Goal: Task Accomplishment & Management: Manage account settings

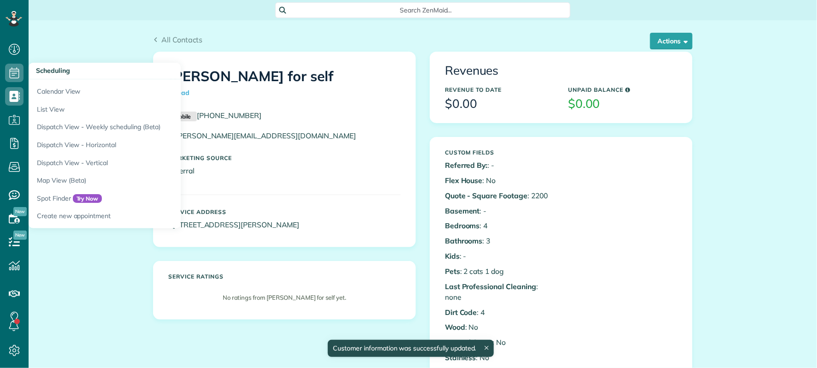
scroll to position [4, 4]
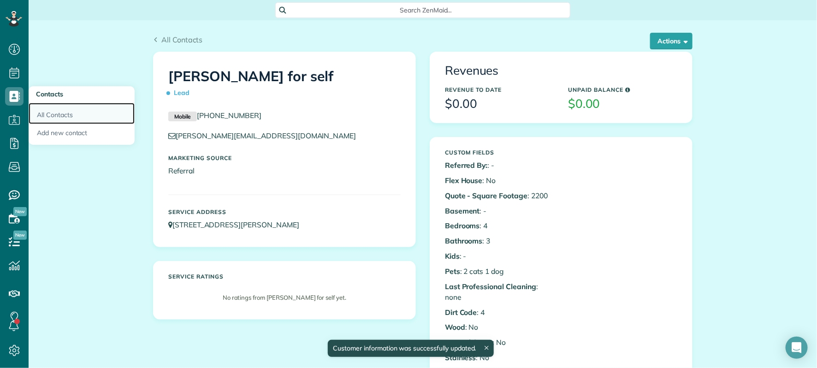
click at [59, 111] on link "All Contacts" at bounding box center [82, 113] width 106 height 21
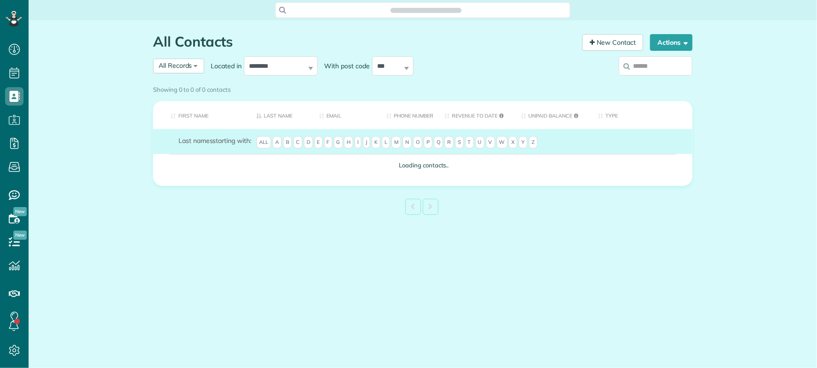
scroll to position [4, 4]
drag, startPoint x: 0, startPoint y: 0, endPoint x: 654, endPoint y: 67, distance: 657.3
click at [653, 67] on input "search" at bounding box center [655, 65] width 74 height 19
type input "***"
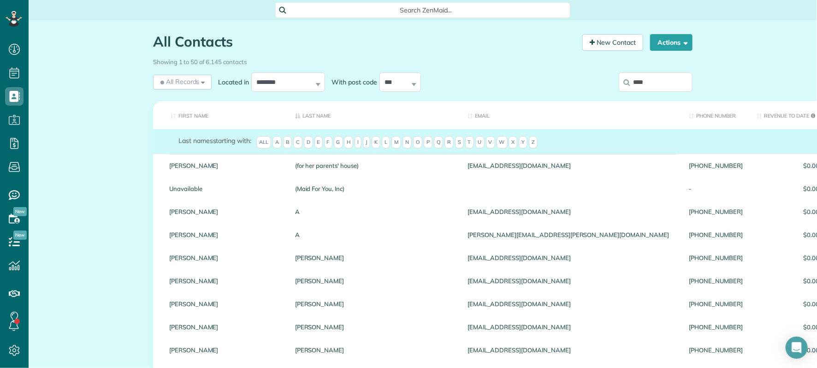
click at [675, 83] on input "***" at bounding box center [655, 81] width 74 height 19
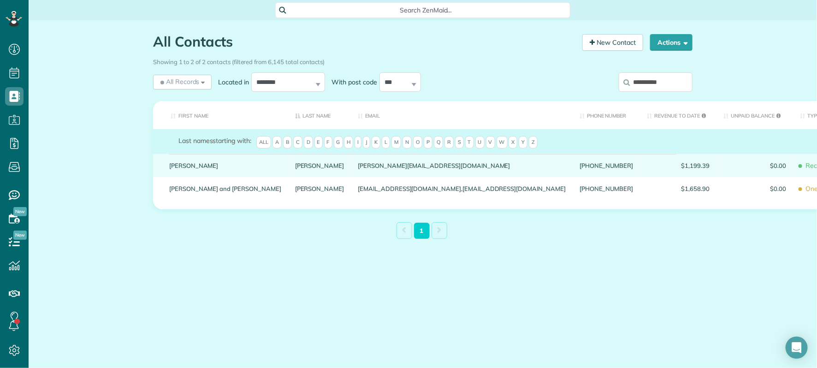
type input "*********"
click at [186, 169] on link "Timothy" at bounding box center [225, 165] width 112 height 6
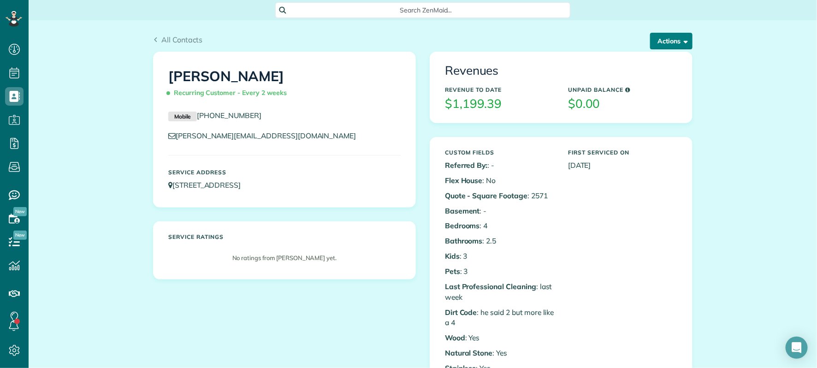
click at [664, 40] on button "Actions" at bounding box center [671, 41] width 42 height 17
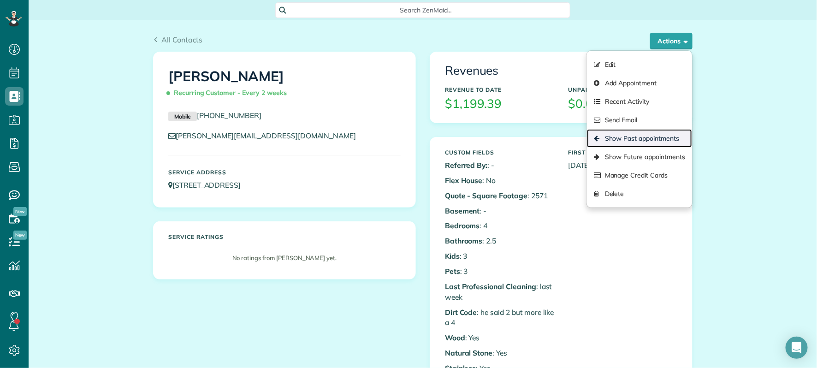
click at [651, 136] on link "Show Past appointments" at bounding box center [639, 138] width 105 height 18
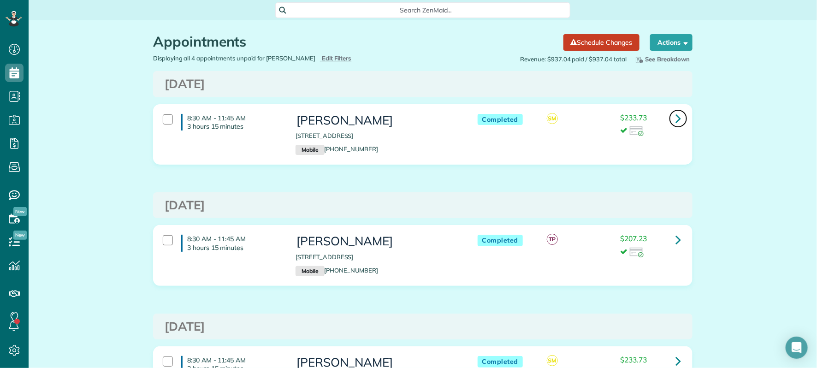
click at [676, 120] on icon at bounding box center [678, 118] width 6 height 16
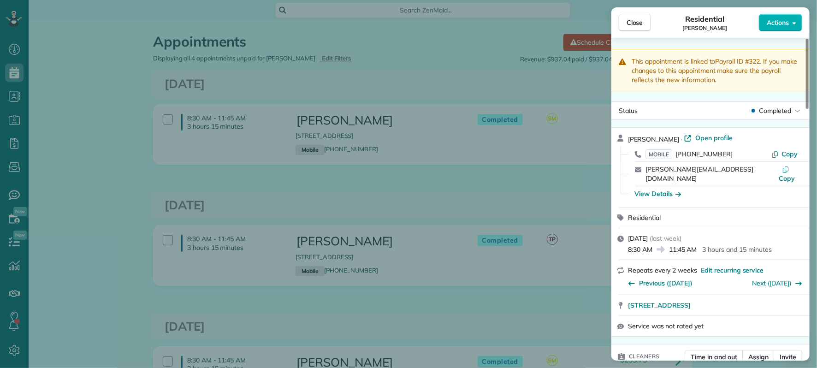
drag, startPoint x: 628, startPoint y: 20, endPoint x: 572, endPoint y: 68, distance: 73.5
click at [628, 20] on span "Close" at bounding box center [634, 22] width 17 height 9
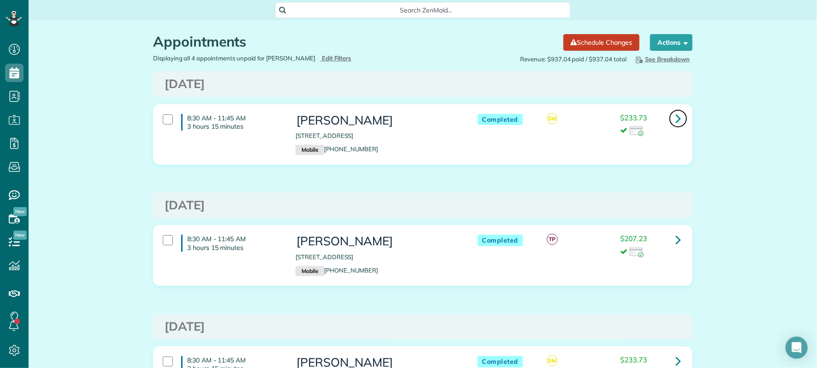
click at [675, 119] on icon at bounding box center [678, 118] width 6 height 16
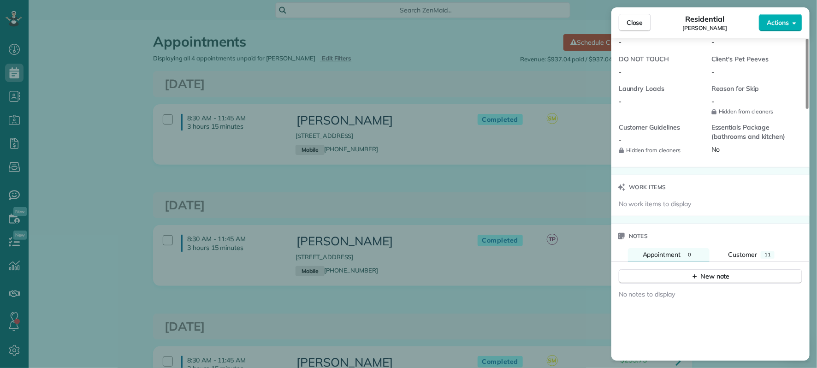
scroll to position [861, 0]
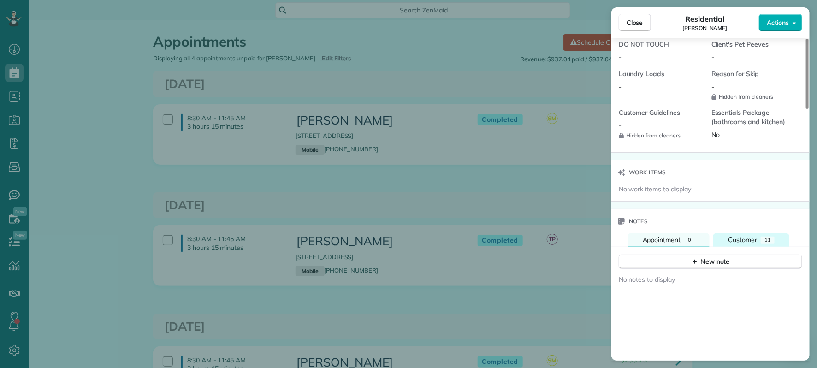
click at [747, 235] on span "Customer" at bounding box center [742, 239] width 29 height 8
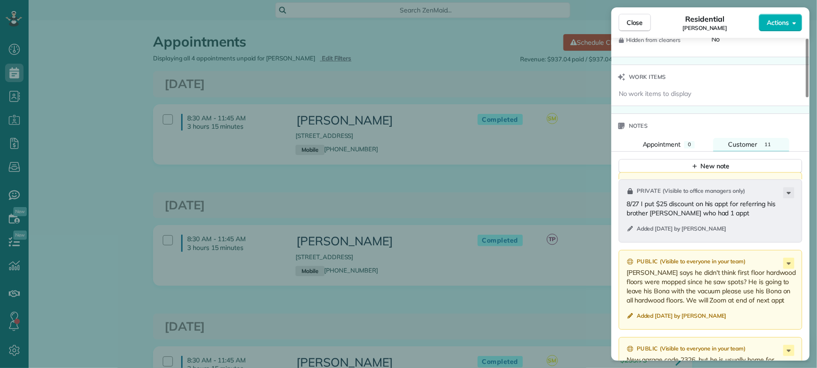
scroll to position [1205, 0]
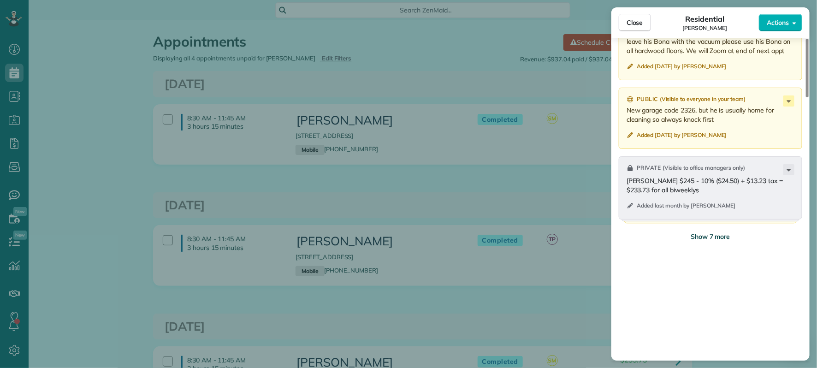
click at [703, 235] on span "Show 7 more" at bounding box center [710, 236] width 40 height 9
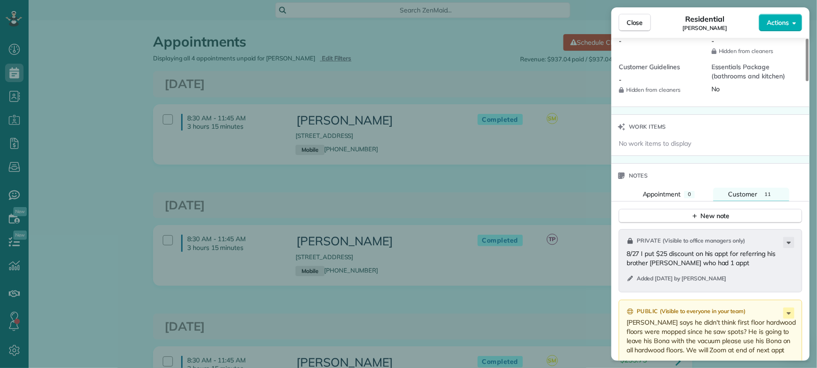
scroll to position [902, 0]
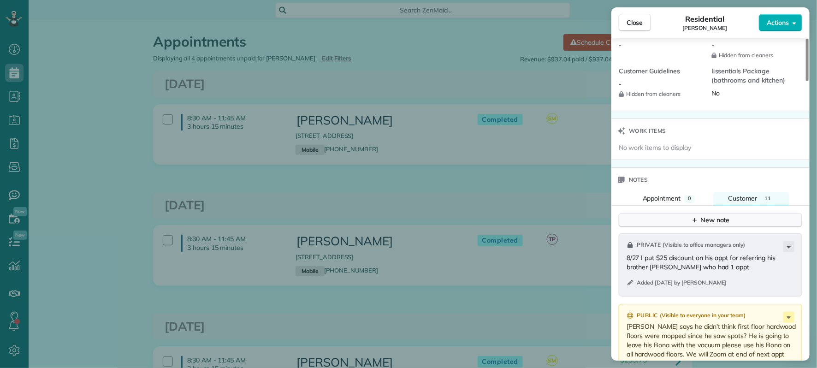
drag, startPoint x: 711, startPoint y: 217, endPoint x: 709, endPoint y: 212, distance: 5.3
click at [709, 215] on div "New note" at bounding box center [710, 220] width 39 height 10
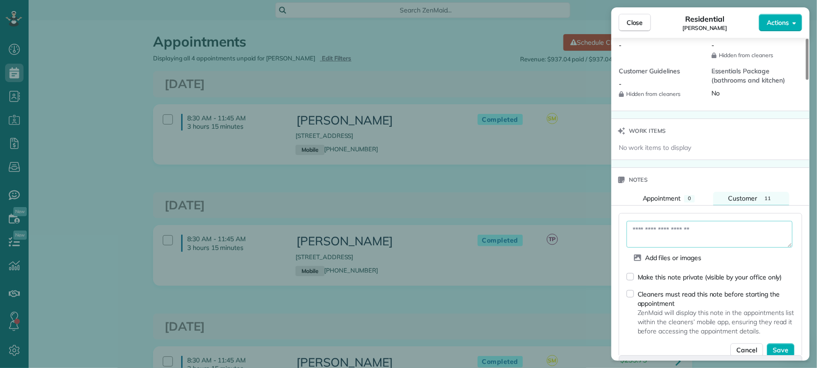
drag, startPoint x: 692, startPoint y: 222, endPoint x: 703, endPoint y: 205, distance: 19.9
click at [691, 222] on textarea at bounding box center [709, 234] width 166 height 27
type textarea "**********"
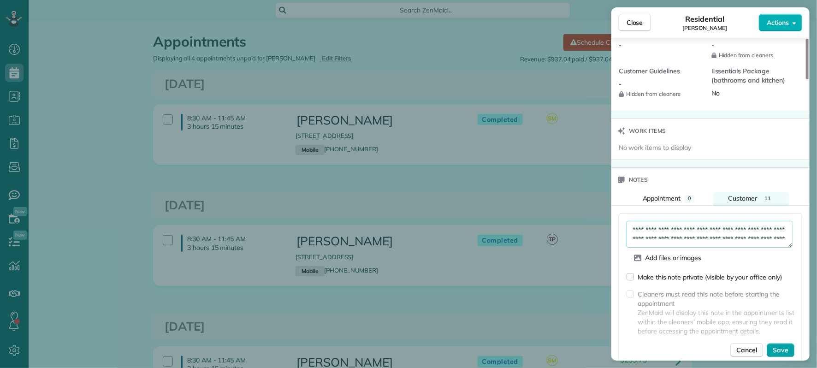
drag, startPoint x: 777, startPoint y: 348, endPoint x: 791, endPoint y: 343, distance: 14.9
click at [783, 346] on span "Save" at bounding box center [780, 349] width 16 height 9
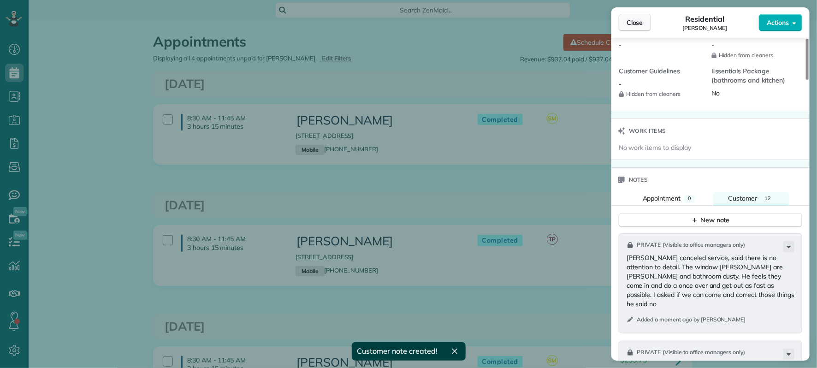
click at [629, 22] on span "Close" at bounding box center [634, 22] width 17 height 9
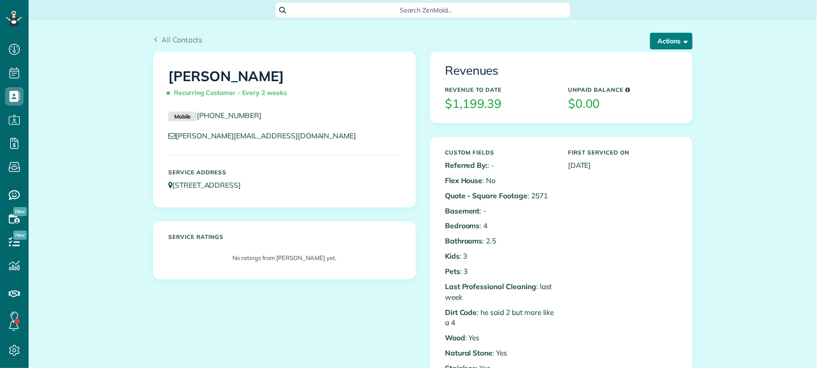
click at [668, 43] on button "Actions" at bounding box center [671, 41] width 42 height 17
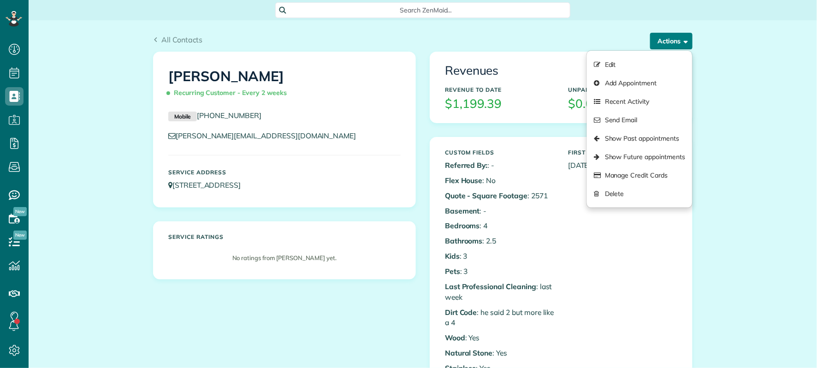
scroll to position [4, 4]
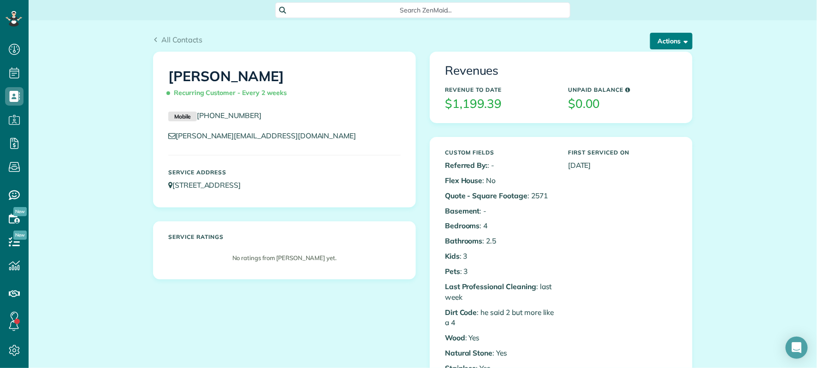
drag, startPoint x: 652, startPoint y: 41, endPoint x: 650, endPoint y: 53, distance: 11.3
click at [652, 42] on button "Actions" at bounding box center [671, 41] width 42 height 17
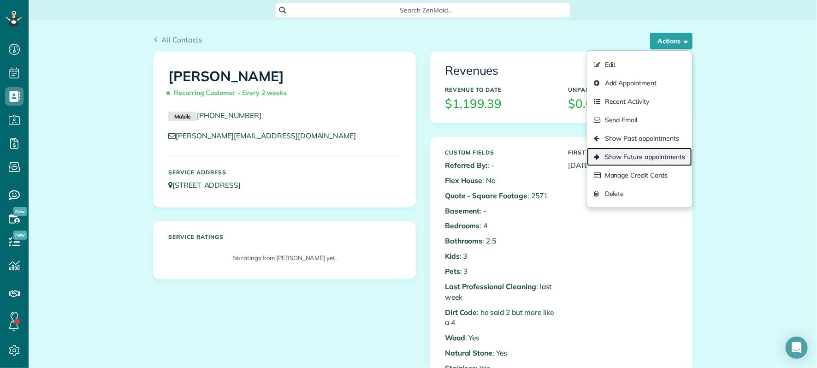
click at [639, 151] on link "Show Future appointments" at bounding box center [639, 156] width 105 height 18
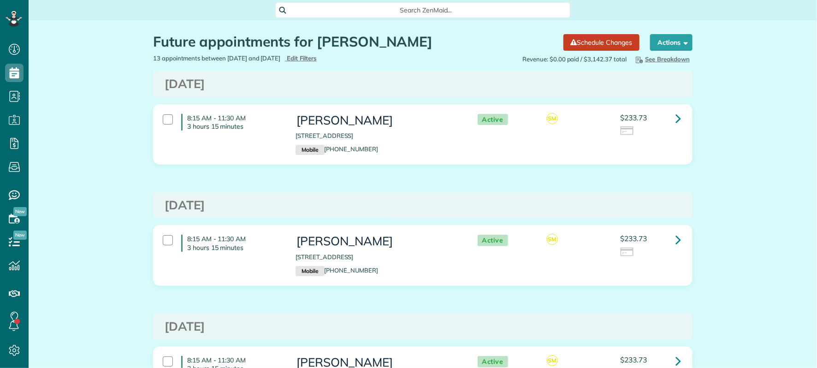
scroll to position [4, 4]
click at [675, 122] on icon at bounding box center [678, 118] width 6 height 16
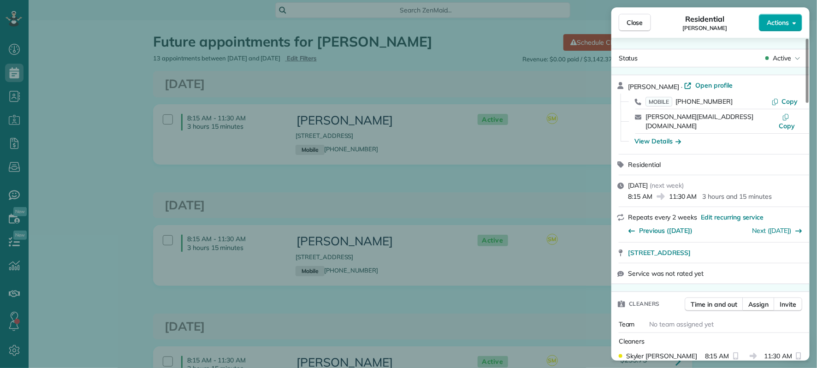
click at [778, 28] on button "Actions" at bounding box center [779, 23] width 43 height 18
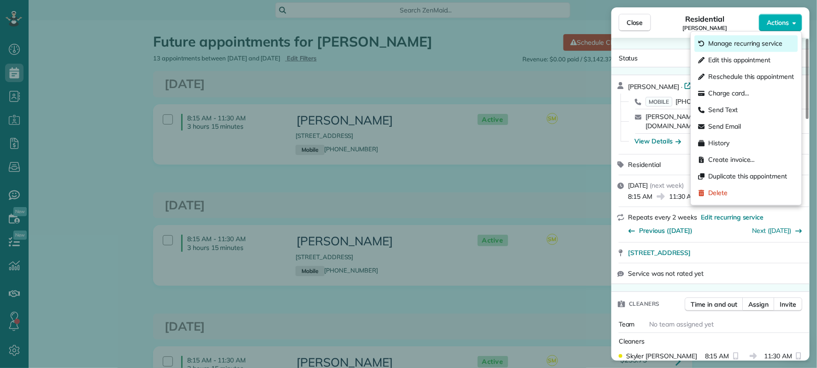
click at [768, 46] on span "Manage recurring service" at bounding box center [745, 43] width 74 height 9
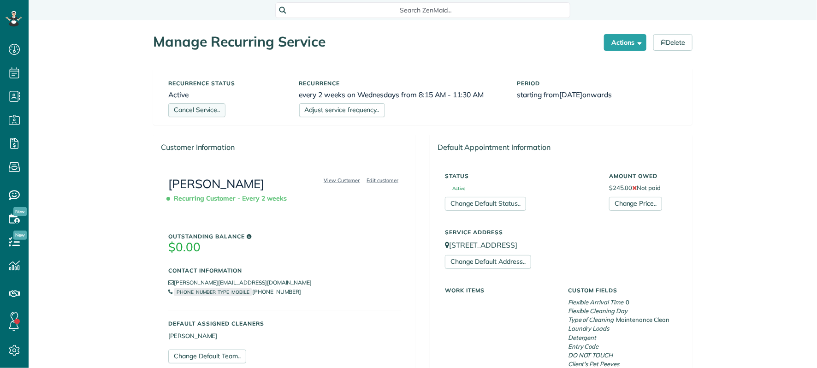
scroll to position [4, 4]
click at [199, 110] on link "Cancel Service.." at bounding box center [196, 110] width 57 height 14
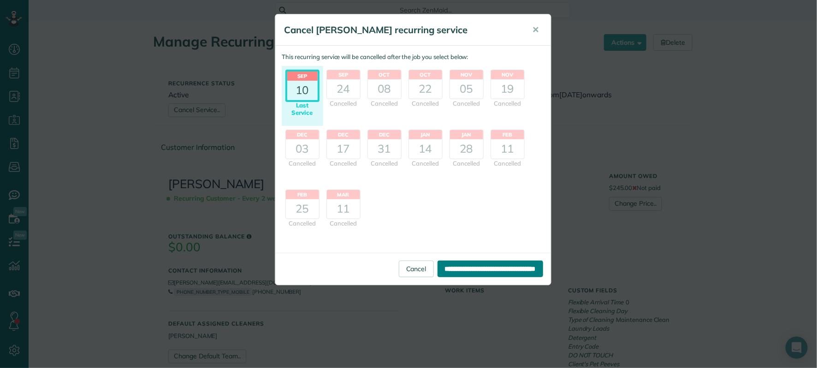
click at [467, 266] on input "**********" at bounding box center [490, 268] width 106 height 17
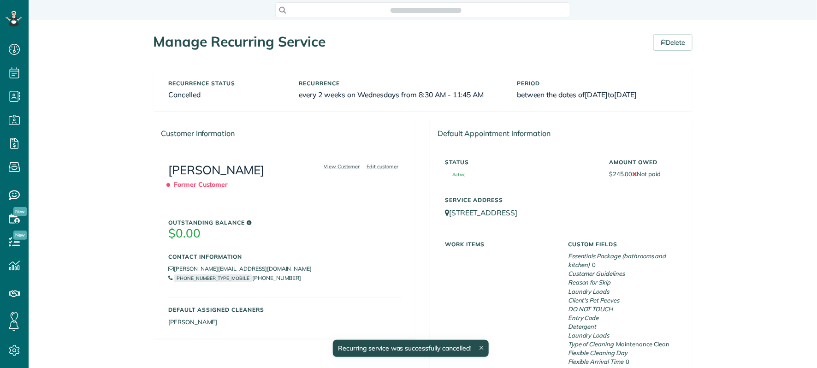
scroll to position [4, 4]
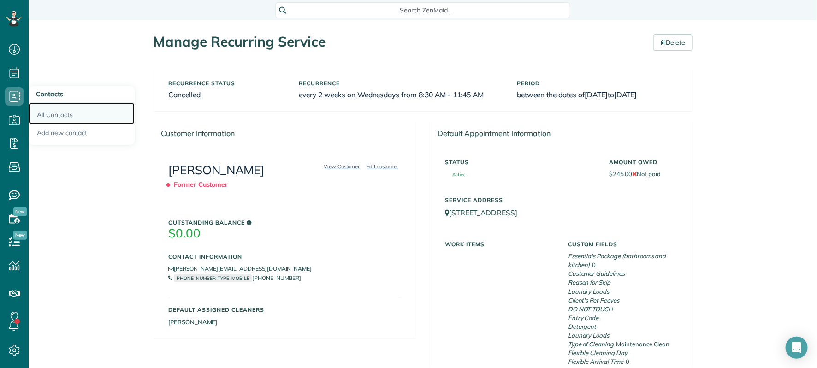
click at [46, 112] on link "All Contacts" at bounding box center [82, 113] width 106 height 21
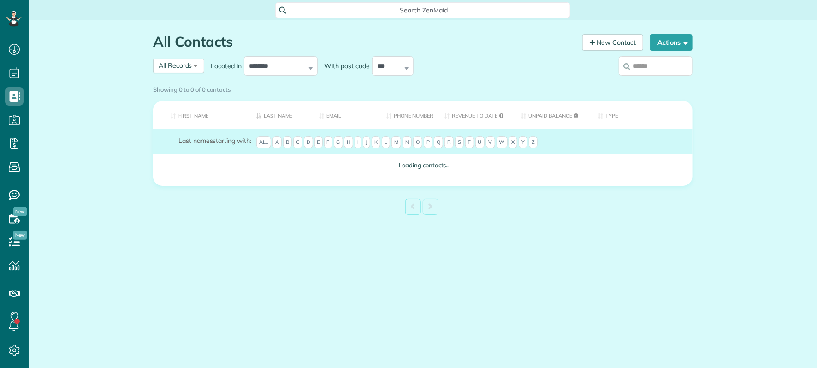
scroll to position [4, 4]
click at [655, 68] on input "search" at bounding box center [655, 65] width 74 height 19
type input "***"
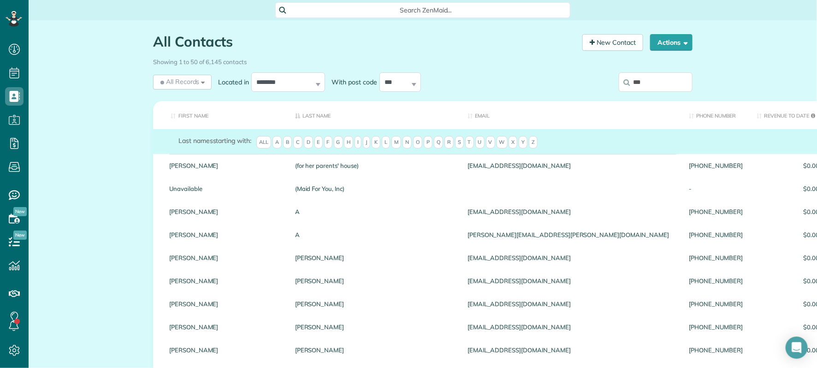
click at [656, 85] on input "***" at bounding box center [655, 81] width 74 height 19
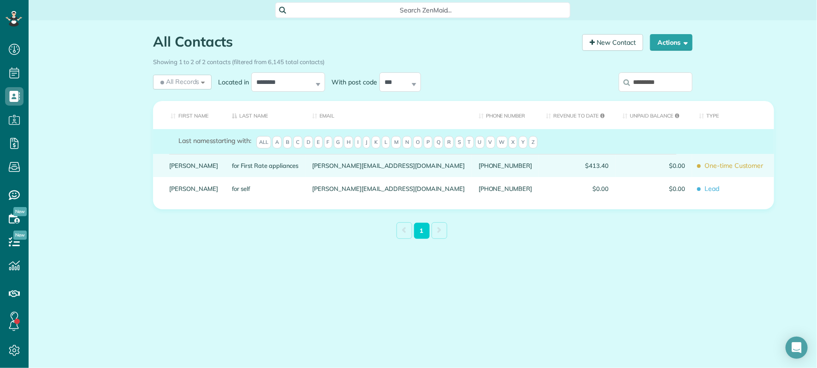
type input "*********"
click at [204, 173] on div "Shawn Lolk" at bounding box center [193, 165] width 63 height 23
click at [199, 169] on link "Shawn Lolk" at bounding box center [193, 165] width 49 height 6
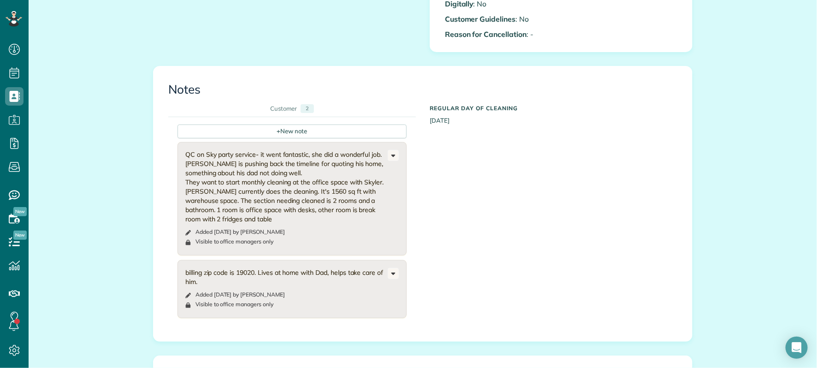
scroll to position [701, 0]
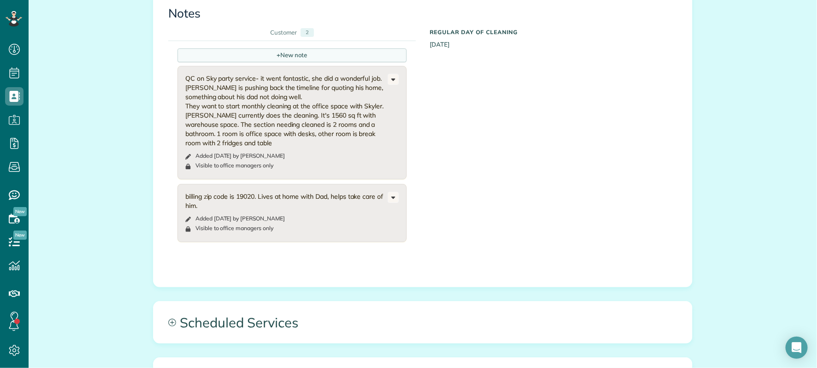
click at [287, 55] on div "+ New note" at bounding box center [291, 55] width 229 height 14
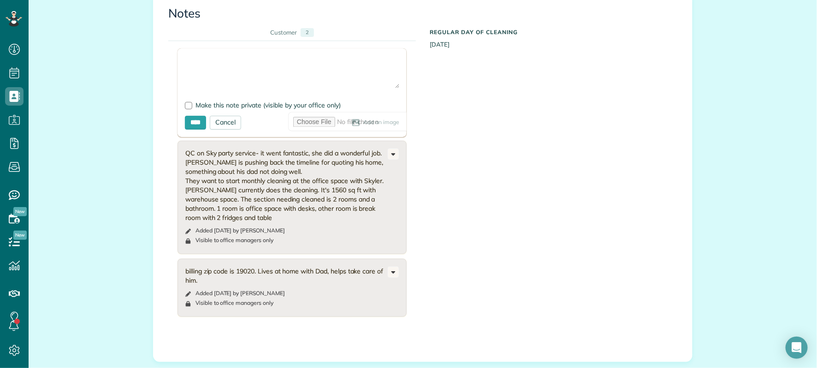
click at [218, 64] on textarea at bounding box center [292, 72] width 214 height 32
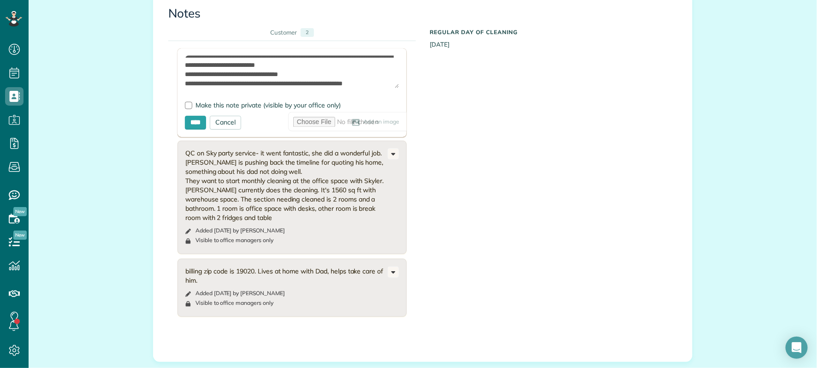
scroll to position [32, 0]
drag, startPoint x: 245, startPoint y: 83, endPoint x: 261, endPoint y: 100, distance: 23.5
click at [245, 83] on textarea "**********" at bounding box center [292, 72] width 214 height 32
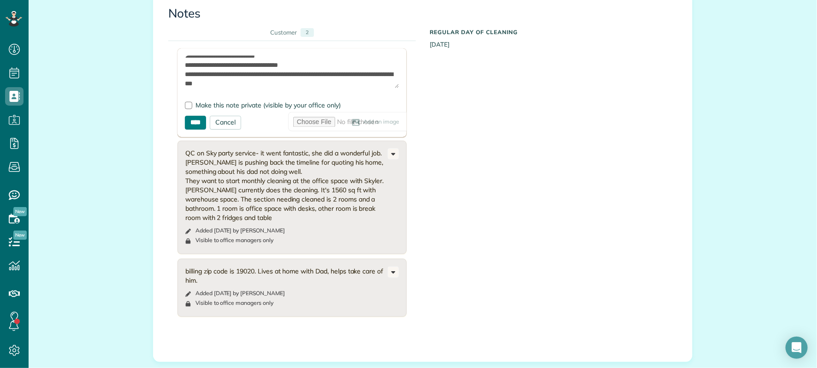
type textarea "**********"
click at [197, 124] on input "****" at bounding box center [195, 123] width 21 height 14
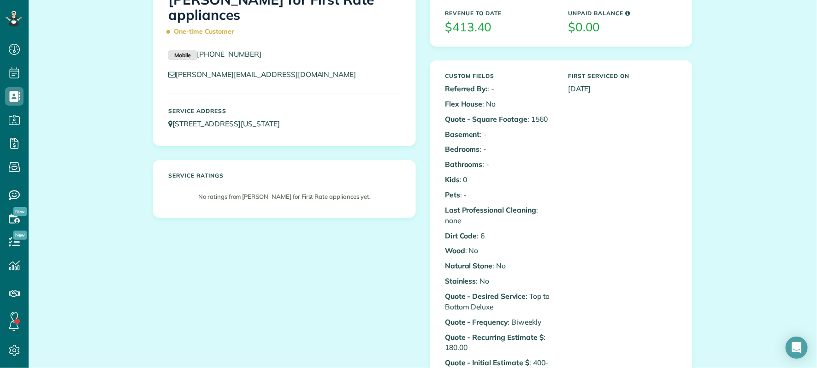
scroll to position [0, 0]
